Goal: Complete application form

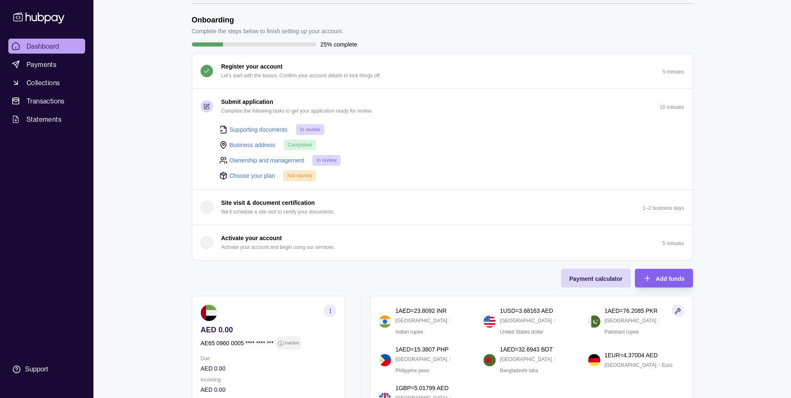
scroll to position [28, 0]
drag, startPoint x: 306, startPoint y: 177, endPoint x: 232, endPoint y: 174, distance: 74.0
click at [306, 177] on span "Not started" at bounding box center [299, 177] width 25 height 6
click at [230, 174] on link "Choose your plan" at bounding box center [253, 176] width 46 height 9
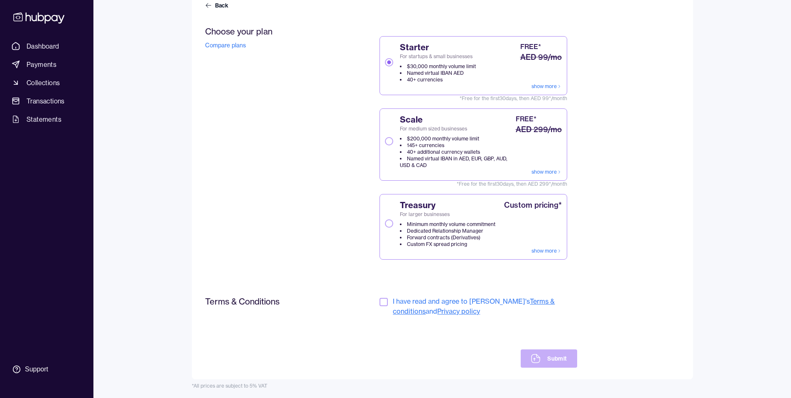
scroll to position [86, 0]
click at [391, 303] on span "I have read and agree to [PERSON_NAME]'s Terms & conditions and Privacy policy" at bounding box center [478, 307] width 197 height 20
click at [379, 301] on div "Terms & Conditions I have read and agree to [PERSON_NAME]'s Terms & conditions …" at bounding box center [391, 332] width 372 height 71
click at [383, 303] on button "button" at bounding box center [384, 302] width 8 height 8
click at [548, 361] on button "Submit" at bounding box center [549, 359] width 56 height 18
